Goal: Task Accomplishment & Management: Use online tool/utility

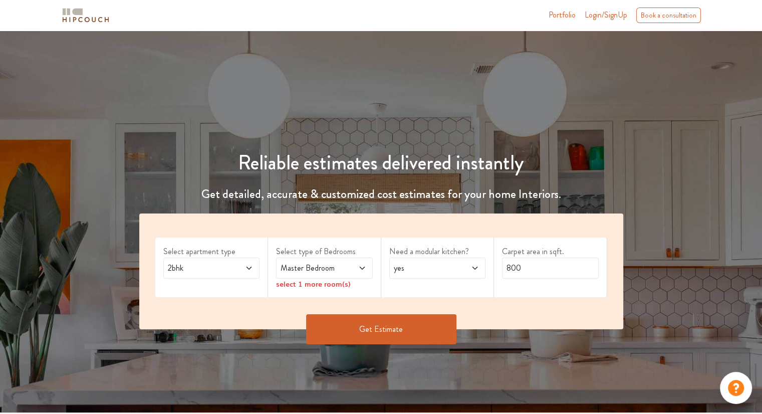
click at [252, 265] on icon at bounding box center [249, 268] width 8 height 8
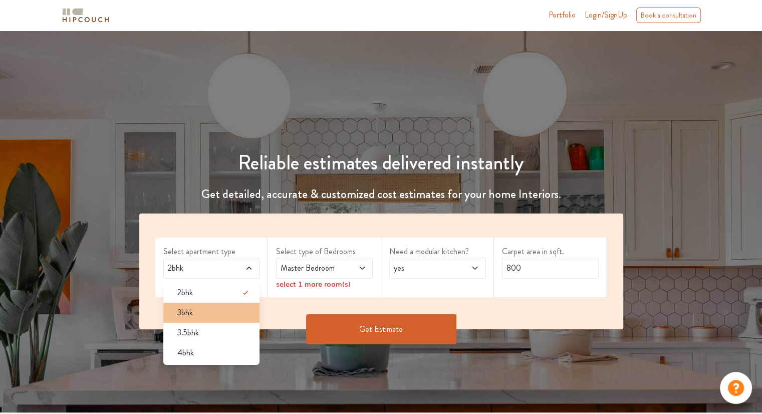
click at [196, 310] on div "3bhk" at bounding box center [214, 312] width 91 height 12
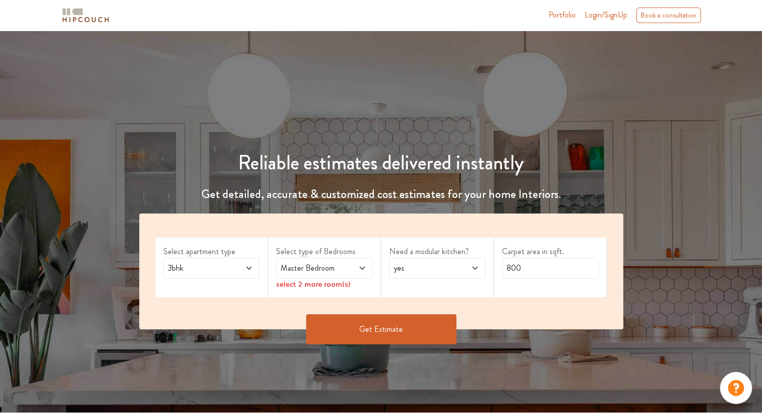
click at [356, 267] on span at bounding box center [355, 268] width 22 height 12
click at [409, 292] on div "Need a modular kitchen? yes" at bounding box center [437, 267] width 113 height 60
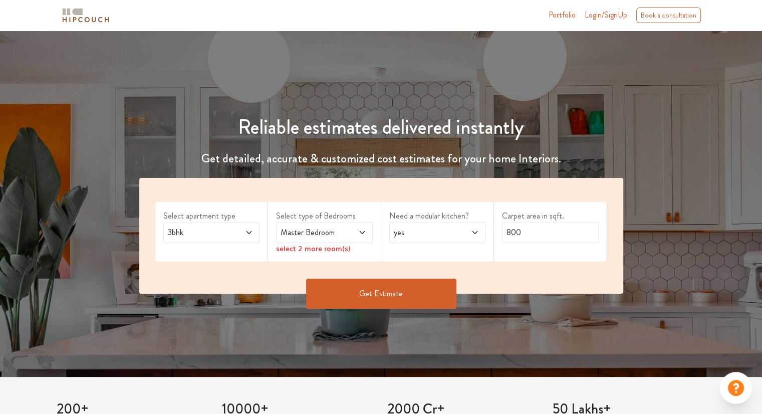
scroll to position [36, 0]
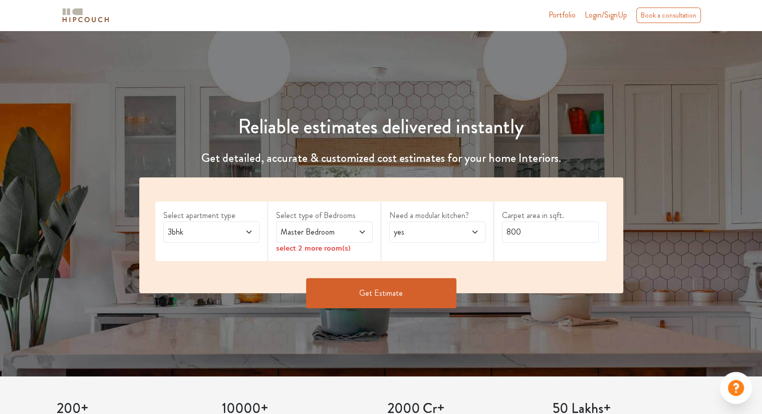
click at [359, 229] on icon at bounding box center [362, 232] width 8 height 8
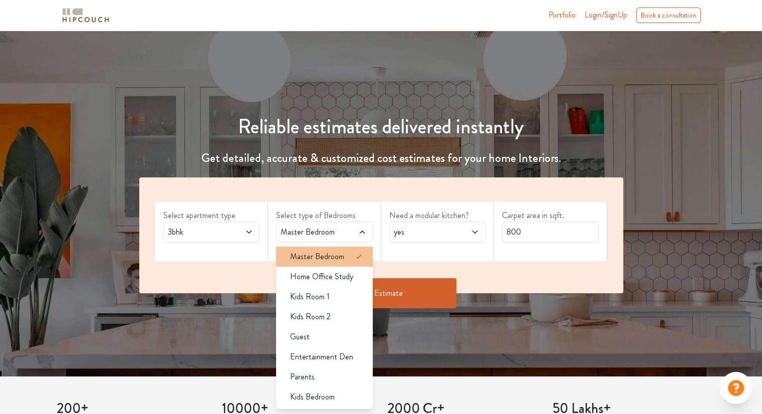
click at [332, 251] on span "Master Bedroom" at bounding box center [317, 256] width 54 height 12
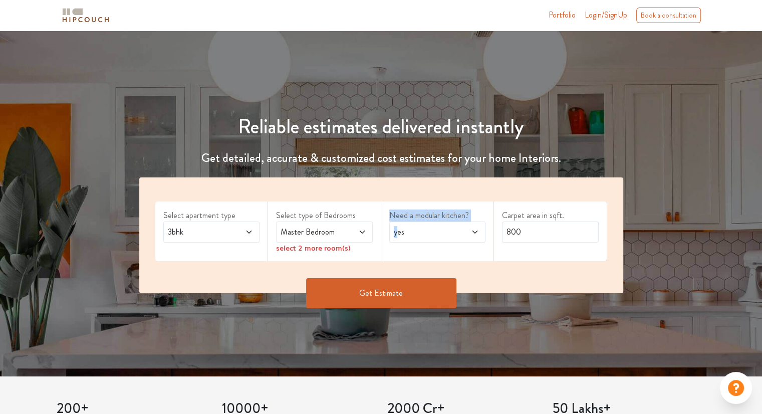
drag, startPoint x: 396, startPoint y: 255, endPoint x: 356, endPoint y: 253, distance: 40.1
click at [356, 253] on div "Select apartment type 3bhk Select type of Bedrooms Master Bedroom select 2 more…" at bounding box center [381, 235] width 484 height 116
click at [356, 253] on div "Select type of Bedrooms Master Bedroom select 2 more room(s)" at bounding box center [324, 231] width 113 height 60
click at [368, 235] on div "Master Bedroom" at bounding box center [324, 231] width 97 height 21
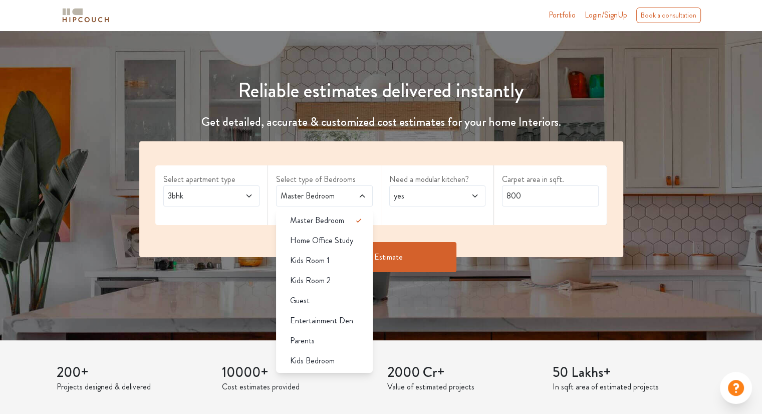
scroll to position [72, 0]
click at [333, 265] on li "Kids Room 1" at bounding box center [324, 260] width 97 height 20
click at [320, 278] on span "Kids Room 2" at bounding box center [310, 280] width 41 height 12
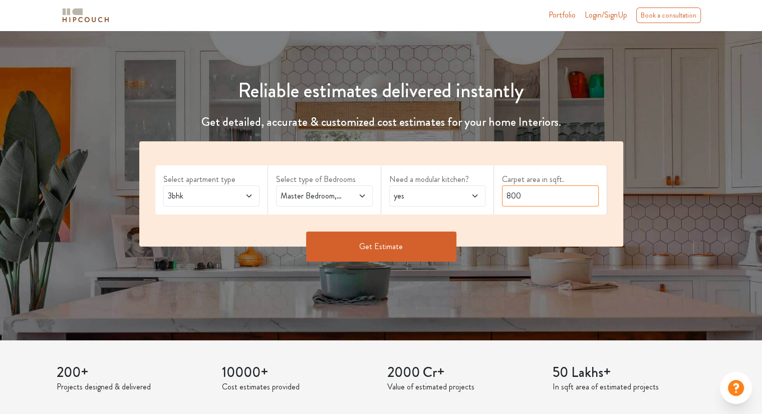
click at [541, 194] on input "800" at bounding box center [550, 195] width 97 height 21
type input "8"
type input "1800"
click at [384, 254] on button "Get Estimate" at bounding box center [381, 246] width 150 height 30
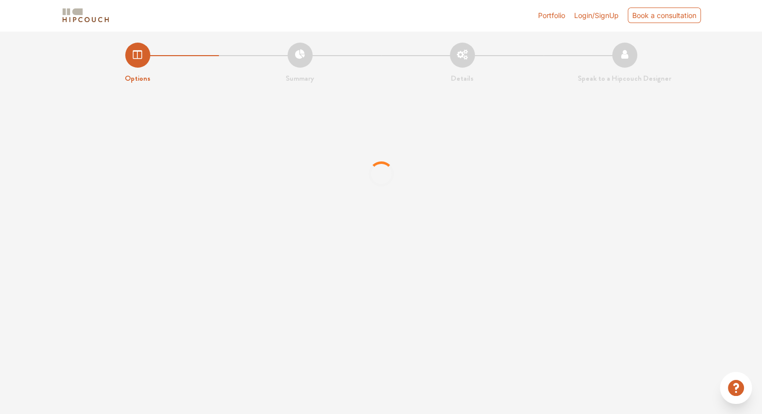
click at [384, 254] on div "Portfolio Login/SignUp Book a consultation Options Summary Details Speak to a H…" at bounding box center [381, 207] width 762 height 414
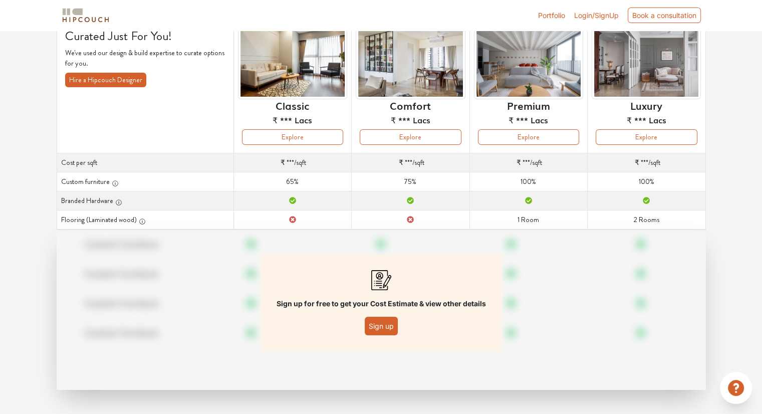
scroll to position [78, 0]
click at [379, 330] on button "Sign up" at bounding box center [381, 326] width 33 height 19
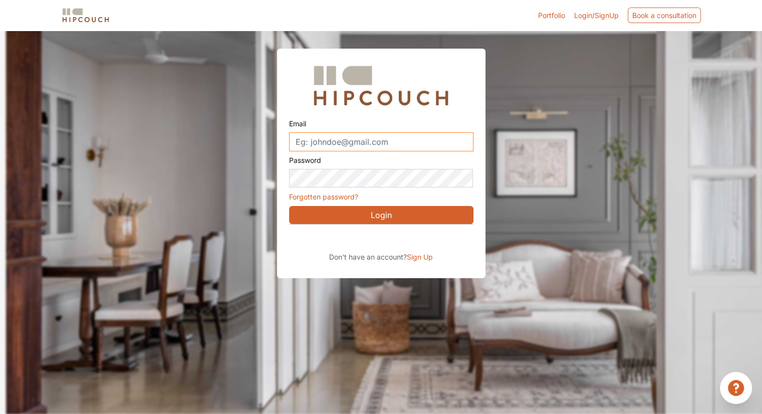
click at [347, 145] on input "Email" at bounding box center [381, 141] width 184 height 19
type input "[EMAIL_ADDRESS][DOMAIN_NAME]"
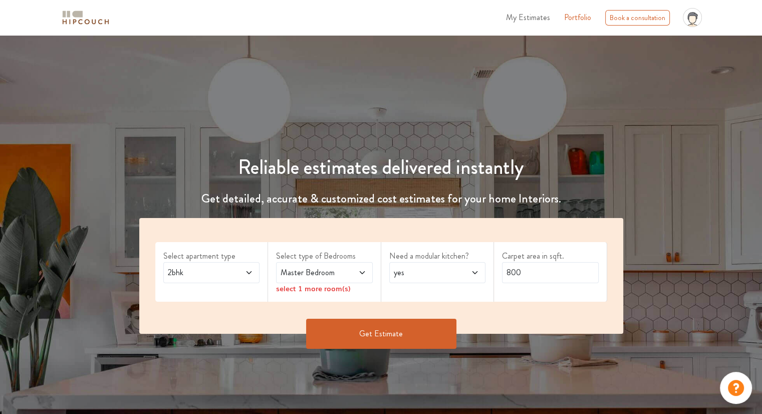
click at [232, 278] on span at bounding box center [242, 272] width 22 height 12
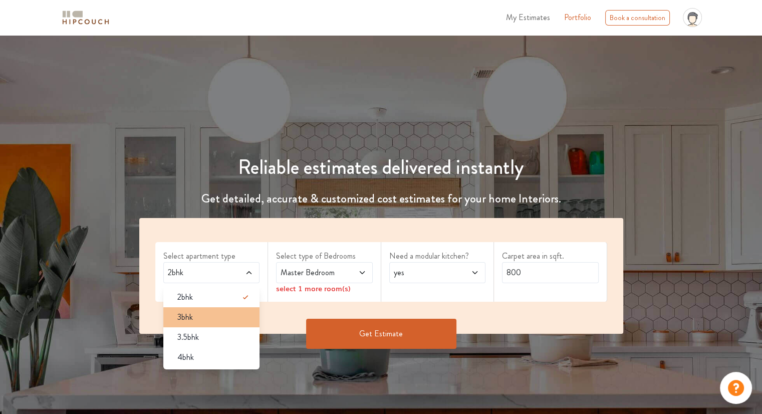
click at [201, 311] on div "3bhk" at bounding box center [214, 317] width 91 height 12
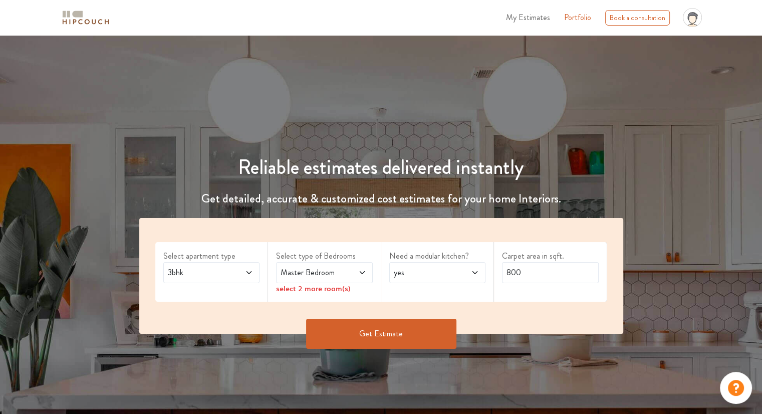
click at [341, 268] on span "Master Bedroom" at bounding box center [311, 272] width 66 height 12
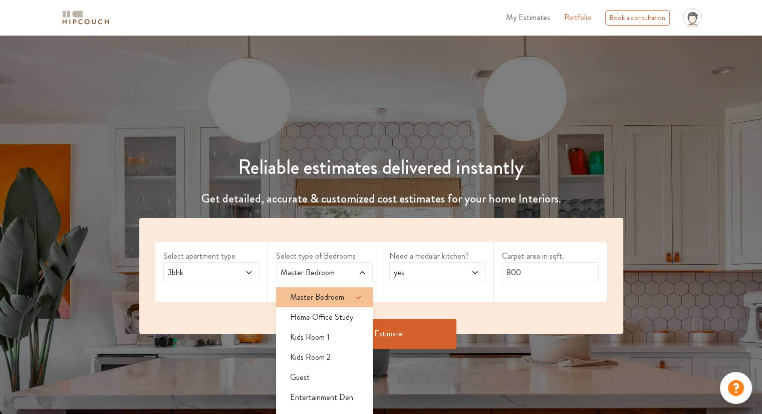
click at [321, 297] on span "Master Bedroom" at bounding box center [317, 297] width 54 height 12
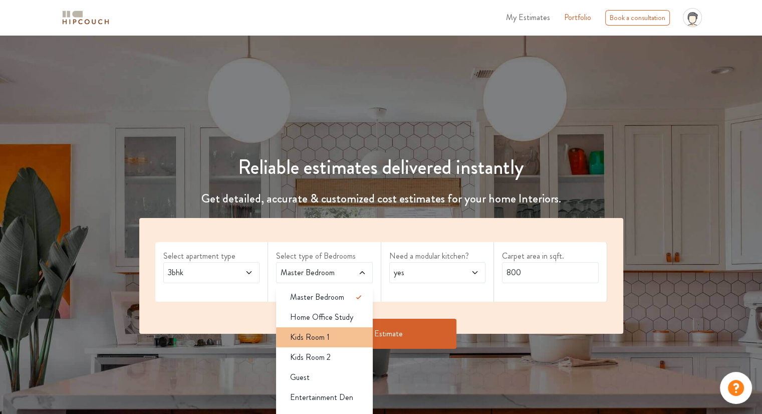
click at [308, 340] on span "Kids Room 1" at bounding box center [310, 337] width 40 height 12
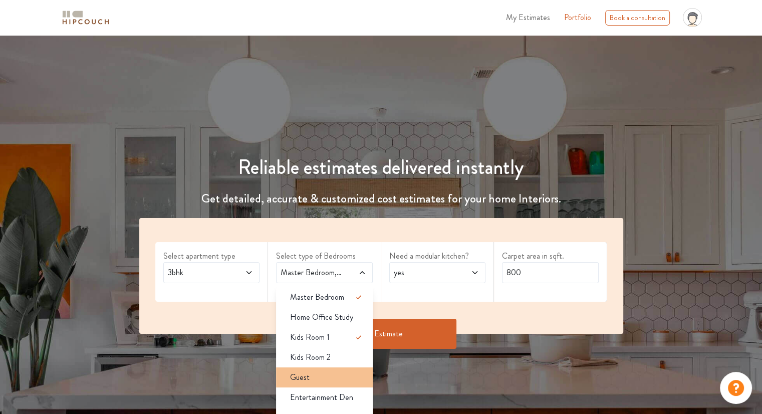
click at [302, 379] on span "Guest" at bounding box center [300, 377] width 20 height 12
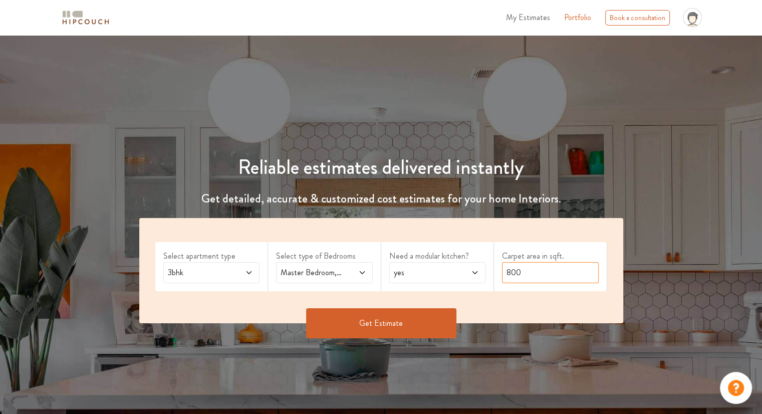
click at [527, 273] on input "800" at bounding box center [550, 272] width 97 height 21
type input "8"
type input "1800"
click at [415, 316] on button "Get Estimate" at bounding box center [381, 323] width 150 height 30
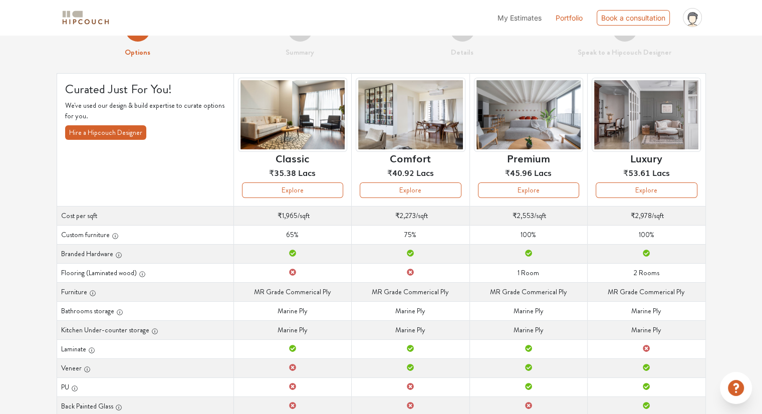
scroll to position [1, 0]
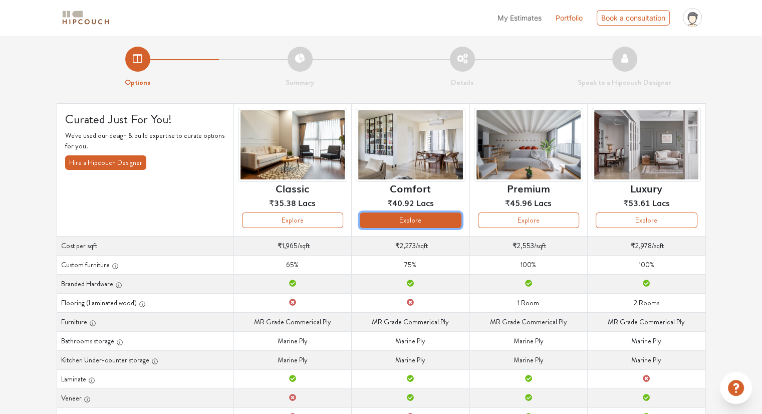
click at [417, 212] on button "Explore" at bounding box center [410, 220] width 101 height 16
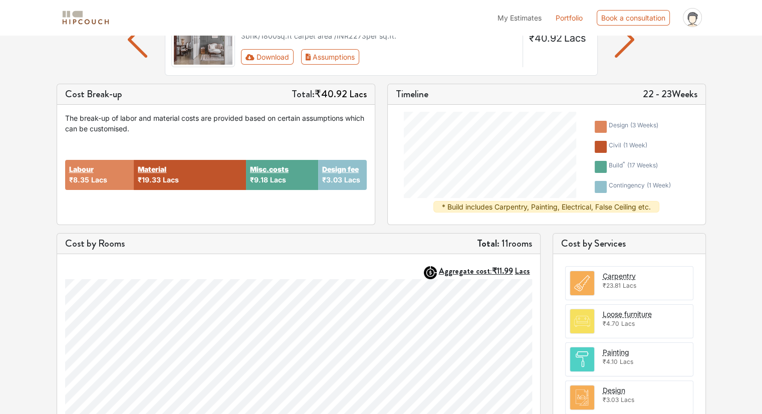
scroll to position [107, 0]
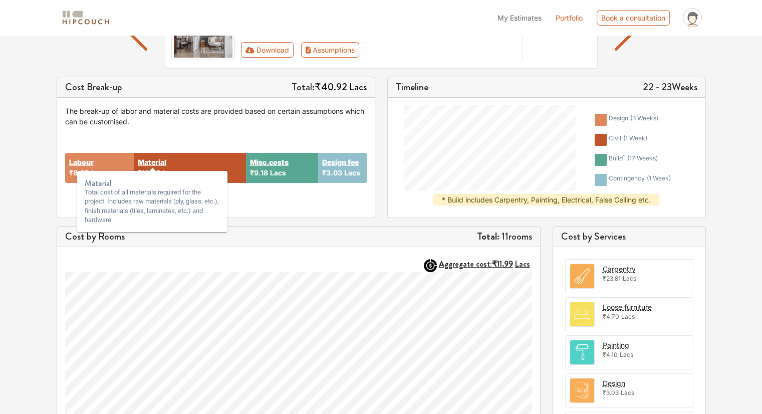
click at [146, 160] on strong "Material" at bounding box center [152, 162] width 29 height 11
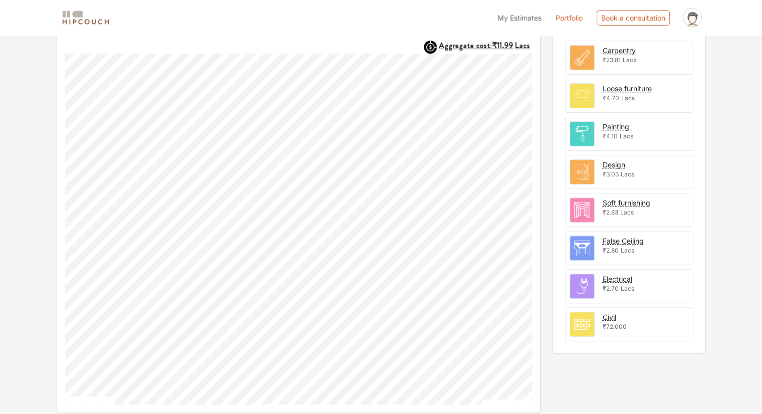
scroll to position [327, 0]
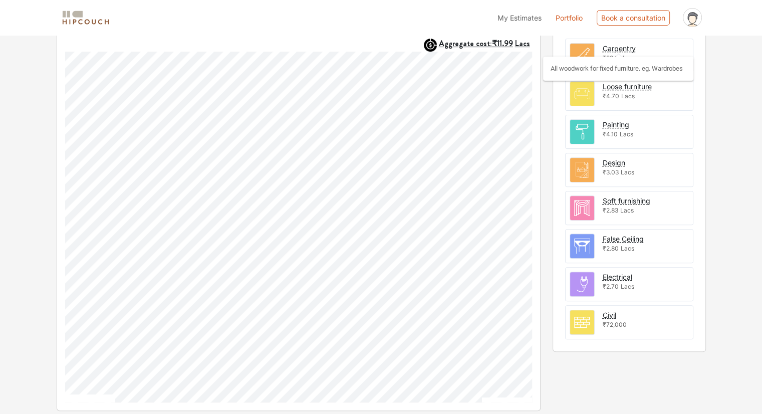
click at [614, 47] on div "Carpentry" at bounding box center [618, 48] width 33 height 11
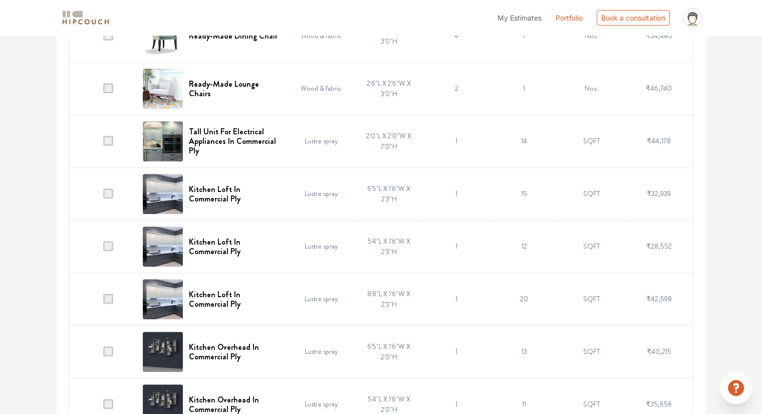
scroll to position [186, 0]
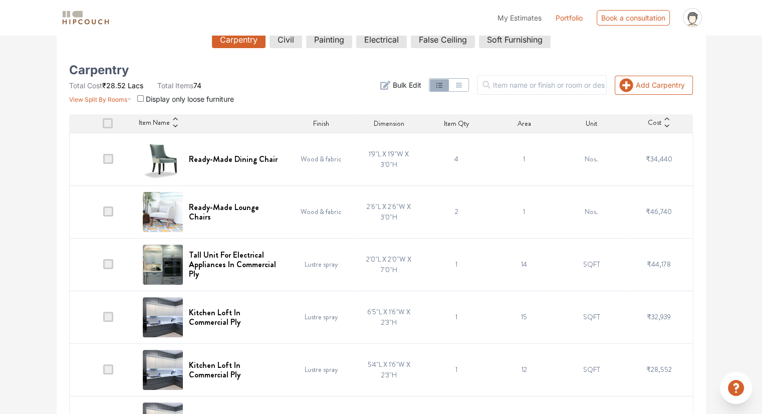
click at [731, 10] on nav "My Estimates Portfolio Book a consultation profile pic Upload Boq Logout" at bounding box center [381, 17] width 762 height 35
drag, startPoint x: 745, startPoint y: 0, endPoint x: 160, endPoint y: 11, distance: 584.9
click at [160, 11] on div "My Estimates Portfolio Book a consultation profile pic Upload Boq Logout" at bounding box center [412, 17] width 587 height 27
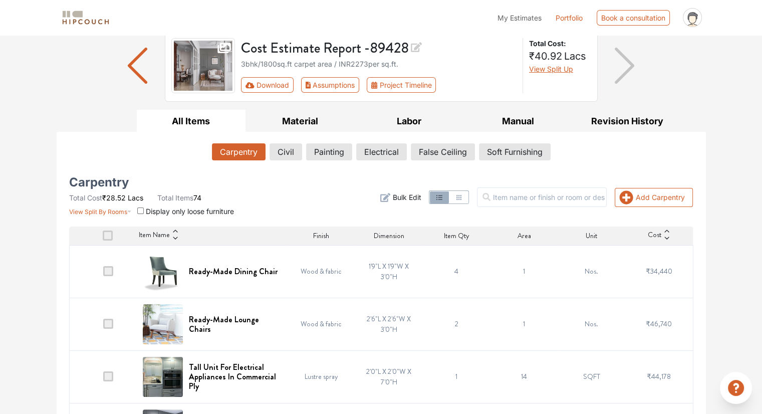
scroll to position [74, 0]
click at [299, 157] on button "Civil" at bounding box center [286, 151] width 32 height 17
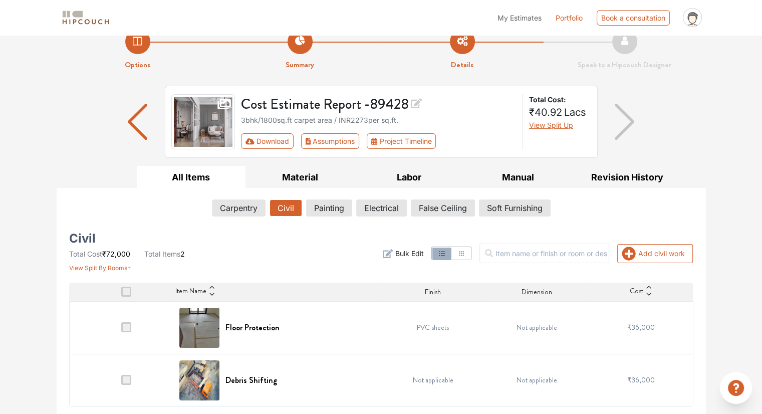
scroll to position [18, 0]
click at [382, 204] on button "Electrical" at bounding box center [382, 208] width 50 height 17
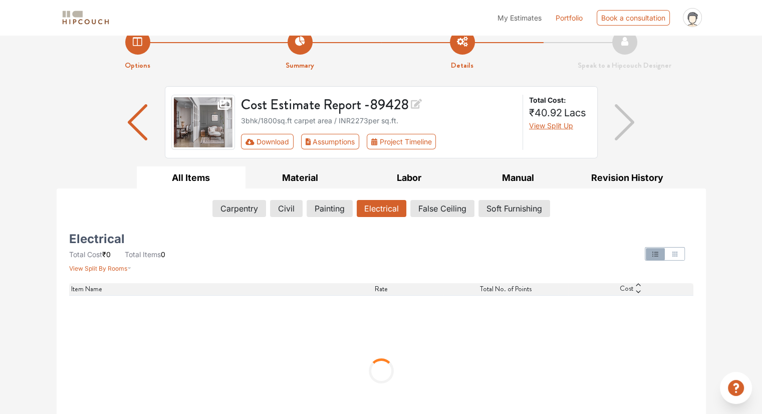
scroll to position [0, 0]
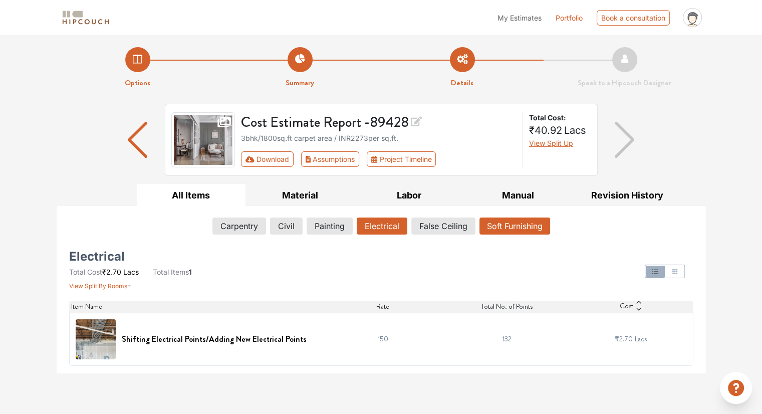
click at [487, 225] on button "Soft Furnishing" at bounding box center [514, 225] width 71 height 17
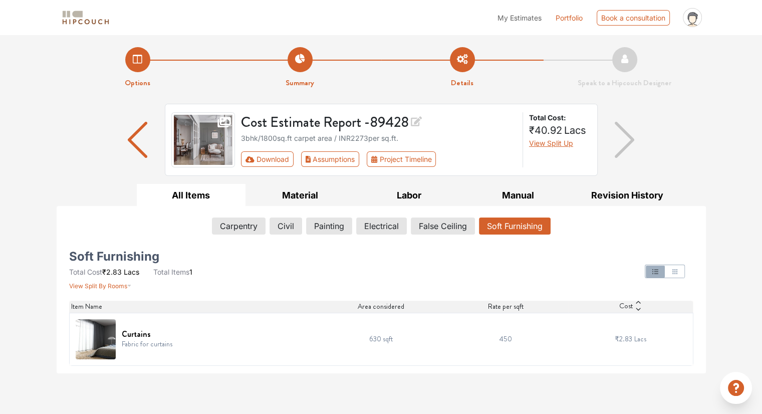
click at [128, 142] on img "button" at bounding box center [138, 140] width 20 height 36
